Goal: Information Seeking & Learning: Learn about a topic

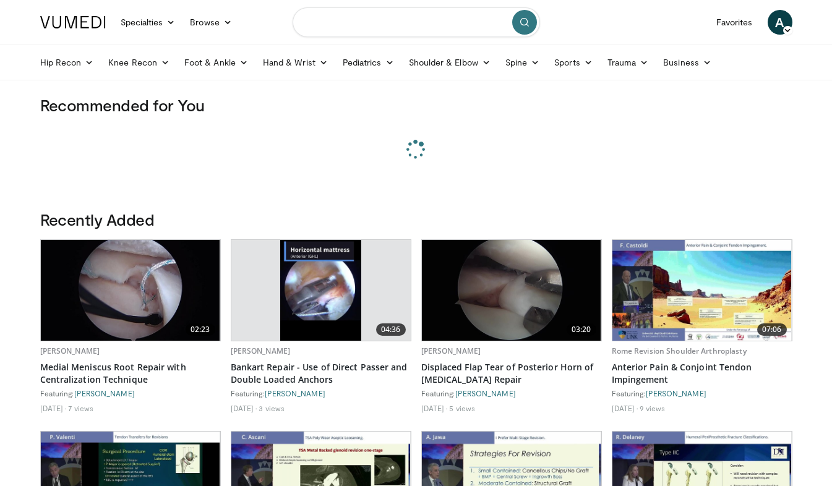
click at [340, 17] on input "Search topics, interventions" at bounding box center [417, 22] width 248 height 30
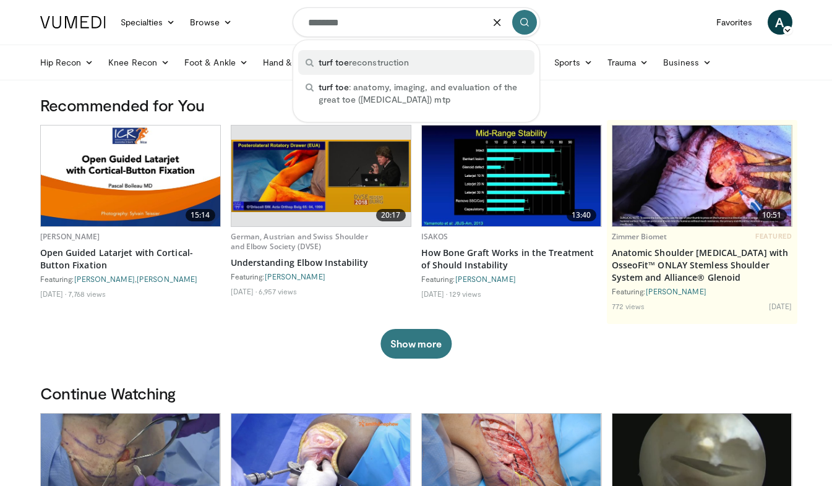
click at [347, 58] on span "turf toe" at bounding box center [334, 62] width 31 height 11
type input "**********"
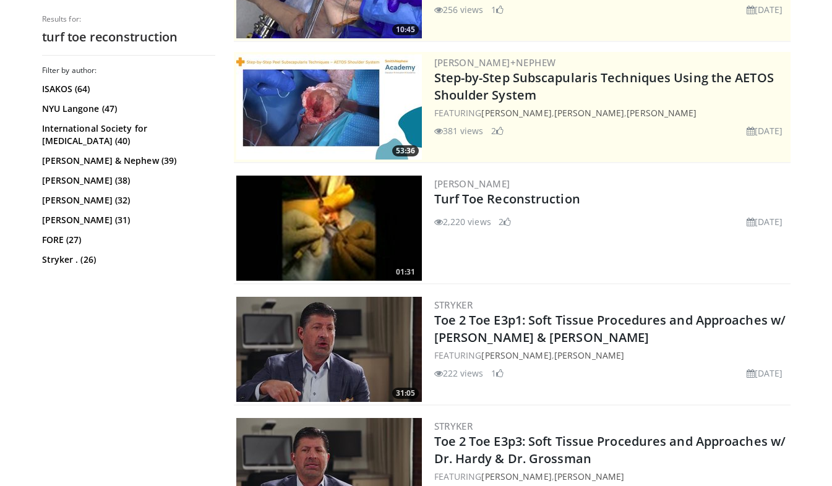
scroll to position [238, 0]
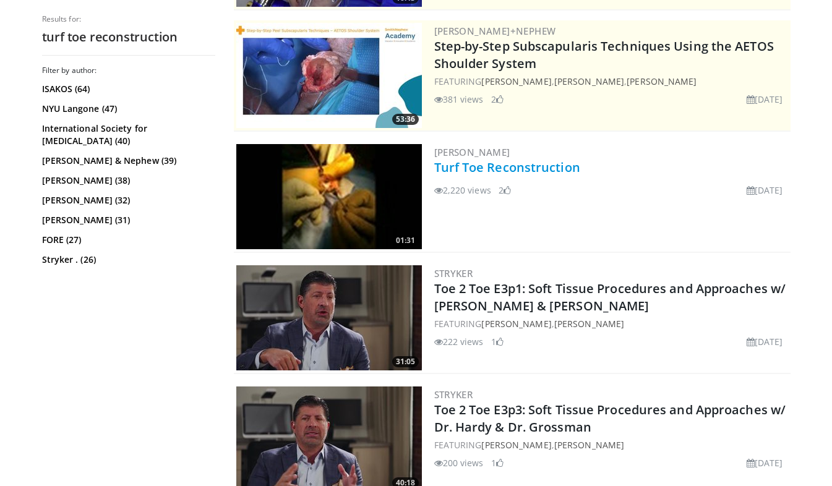
click at [456, 165] on link "Turf Toe Reconstruction" at bounding box center [507, 167] width 146 height 17
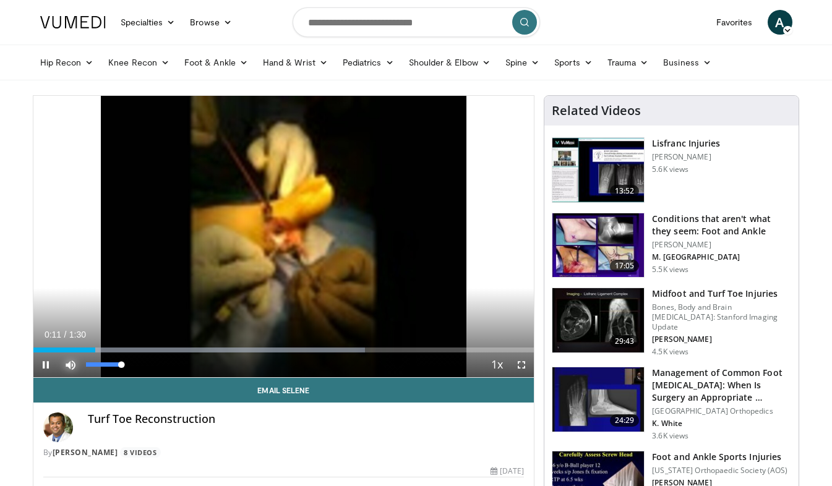
click at [64, 365] on span "Video Player" at bounding box center [70, 365] width 25 height 25
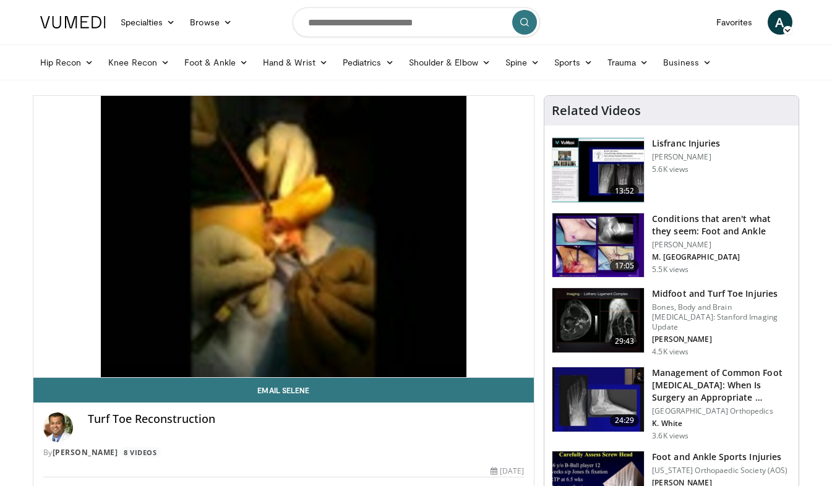
click at [64, 365] on div "10 seconds Tap to unmute" at bounding box center [283, 237] width 501 height 282
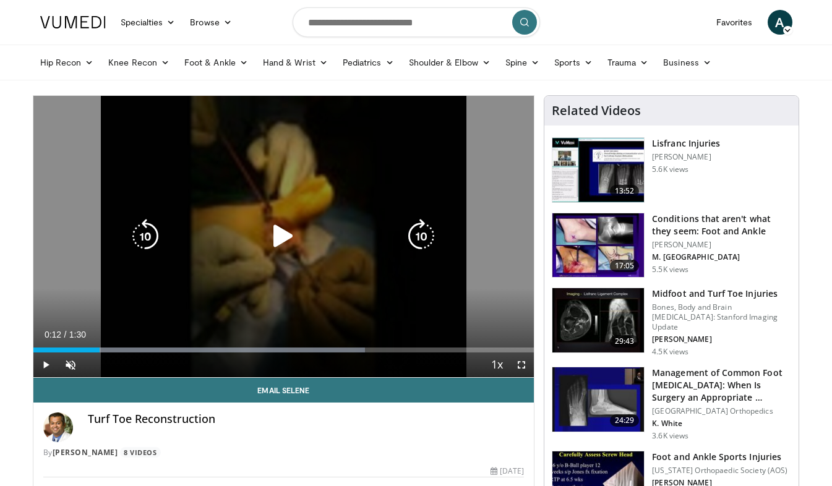
click at [262, 296] on div "10 seconds Tap to unmute" at bounding box center [283, 237] width 501 height 282
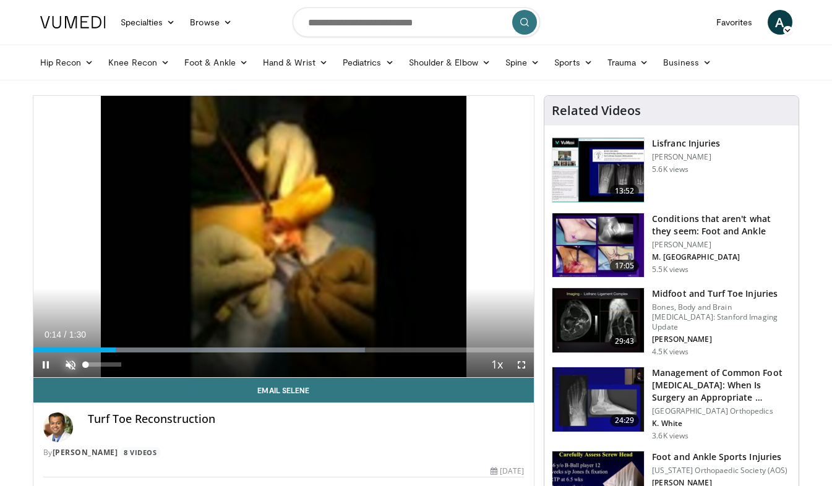
click at [71, 364] on span "Video Player" at bounding box center [70, 365] width 25 height 25
